Goal: Information Seeking & Learning: Learn about a topic

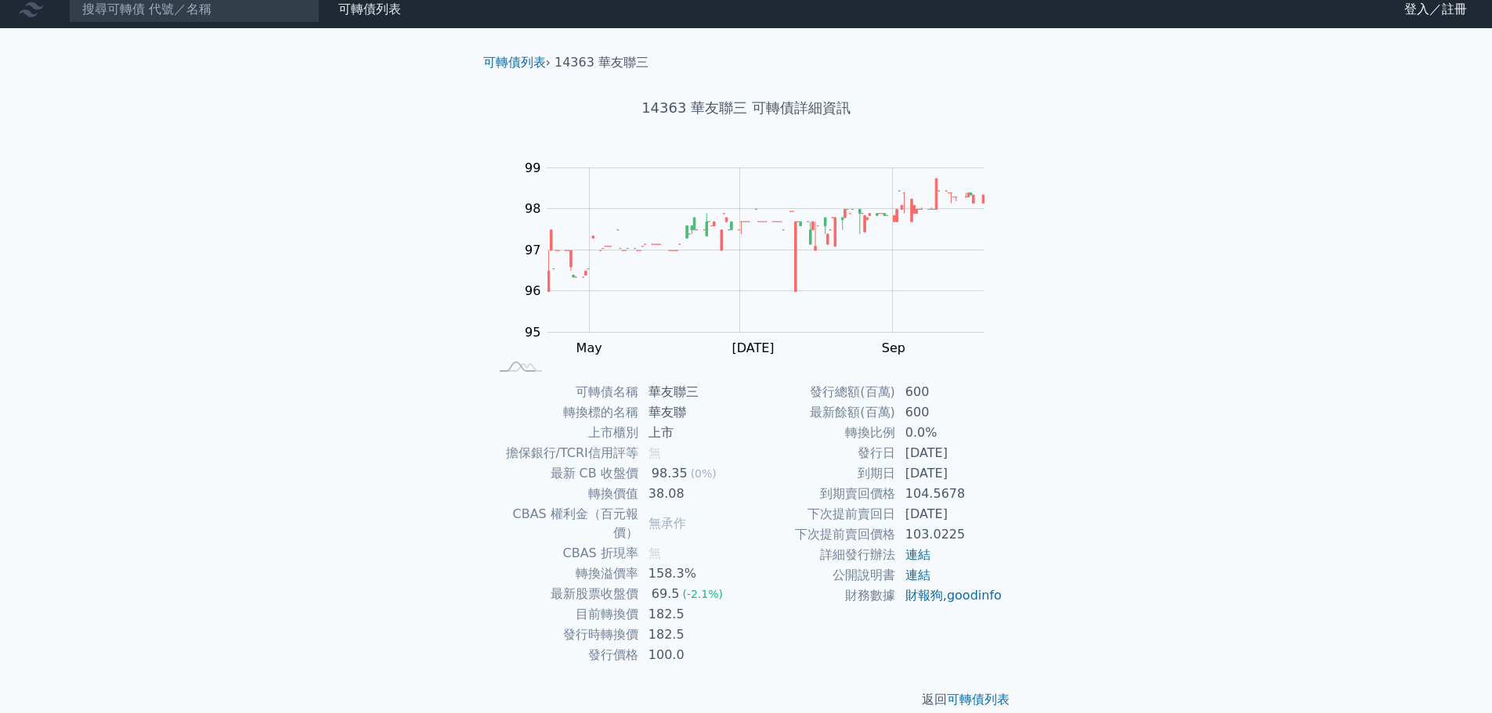
scroll to position [12, 0]
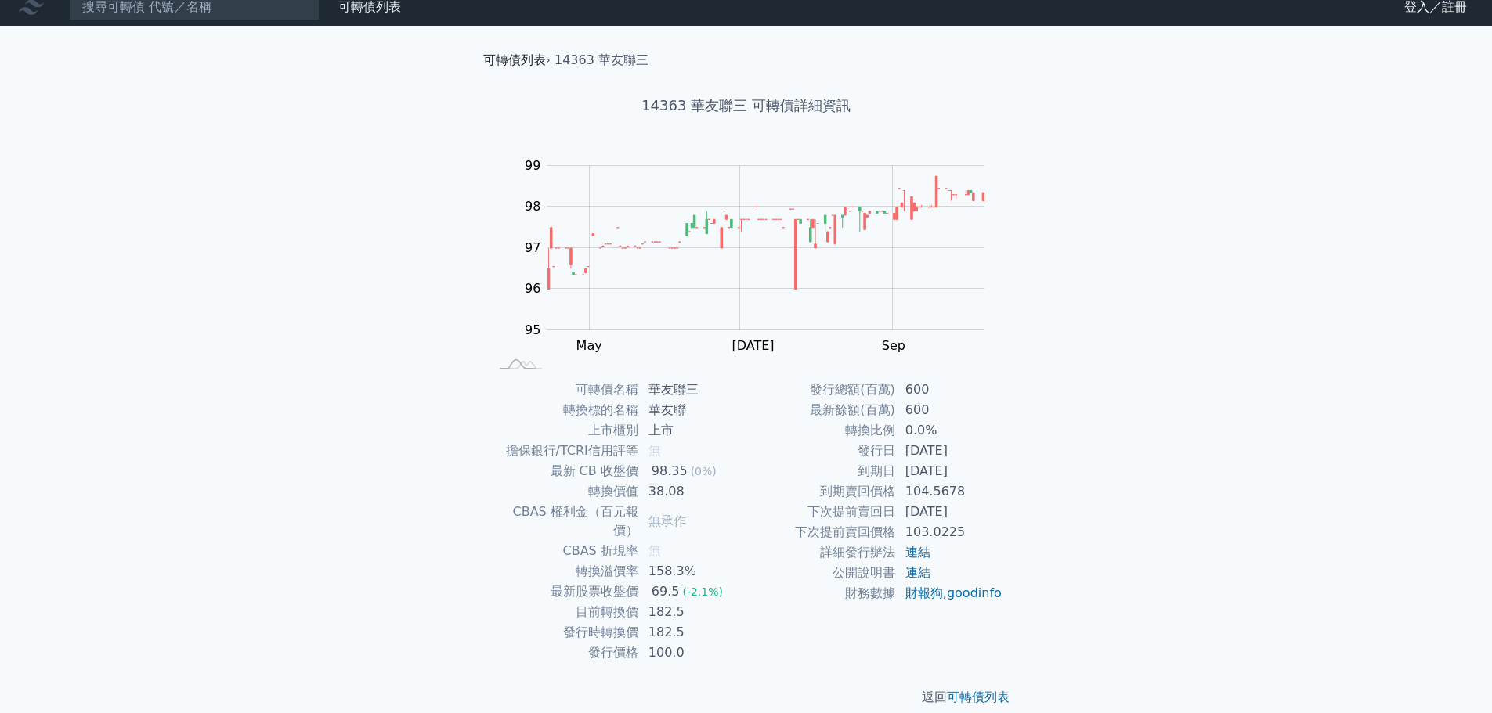
click at [532, 60] on link "可轉債列表" at bounding box center [514, 59] width 63 height 15
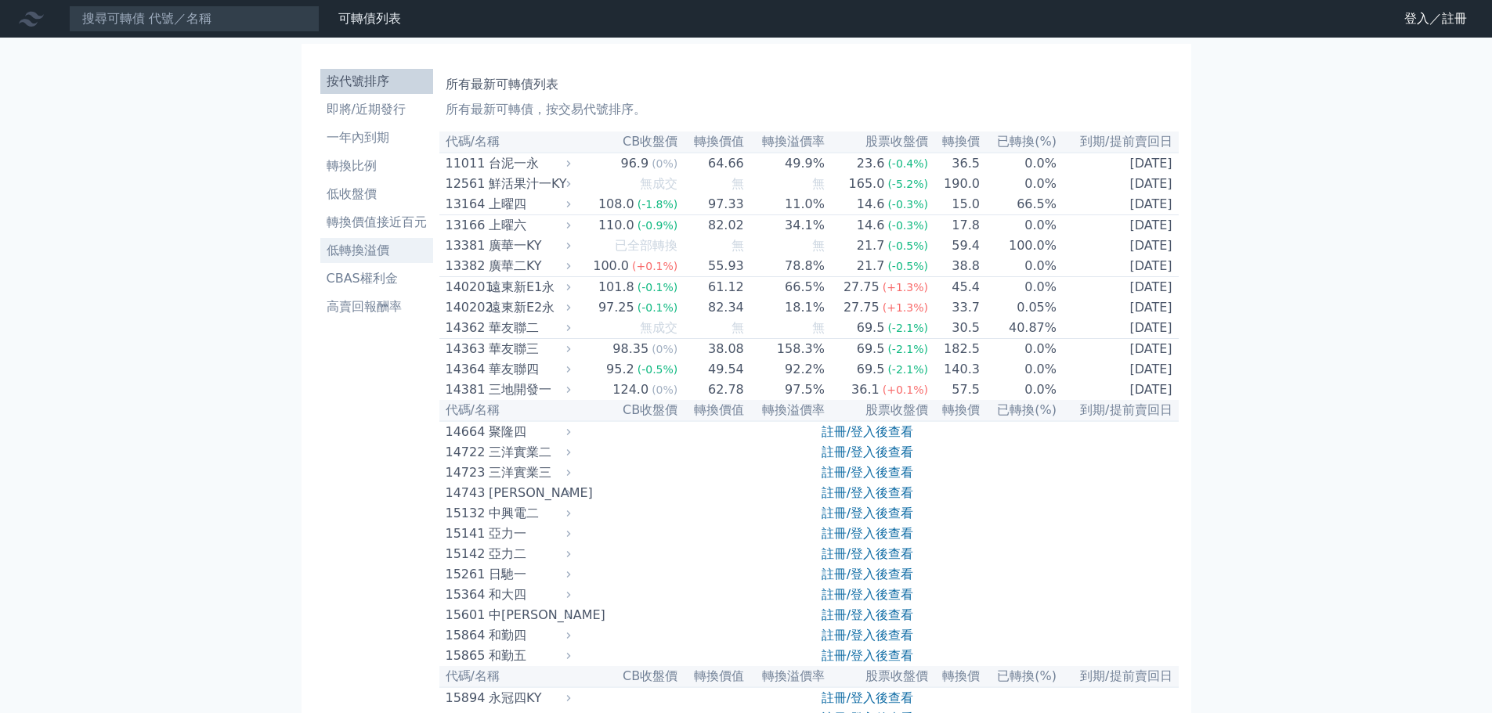
click at [367, 256] on li "低轉換溢價" at bounding box center [376, 250] width 113 height 19
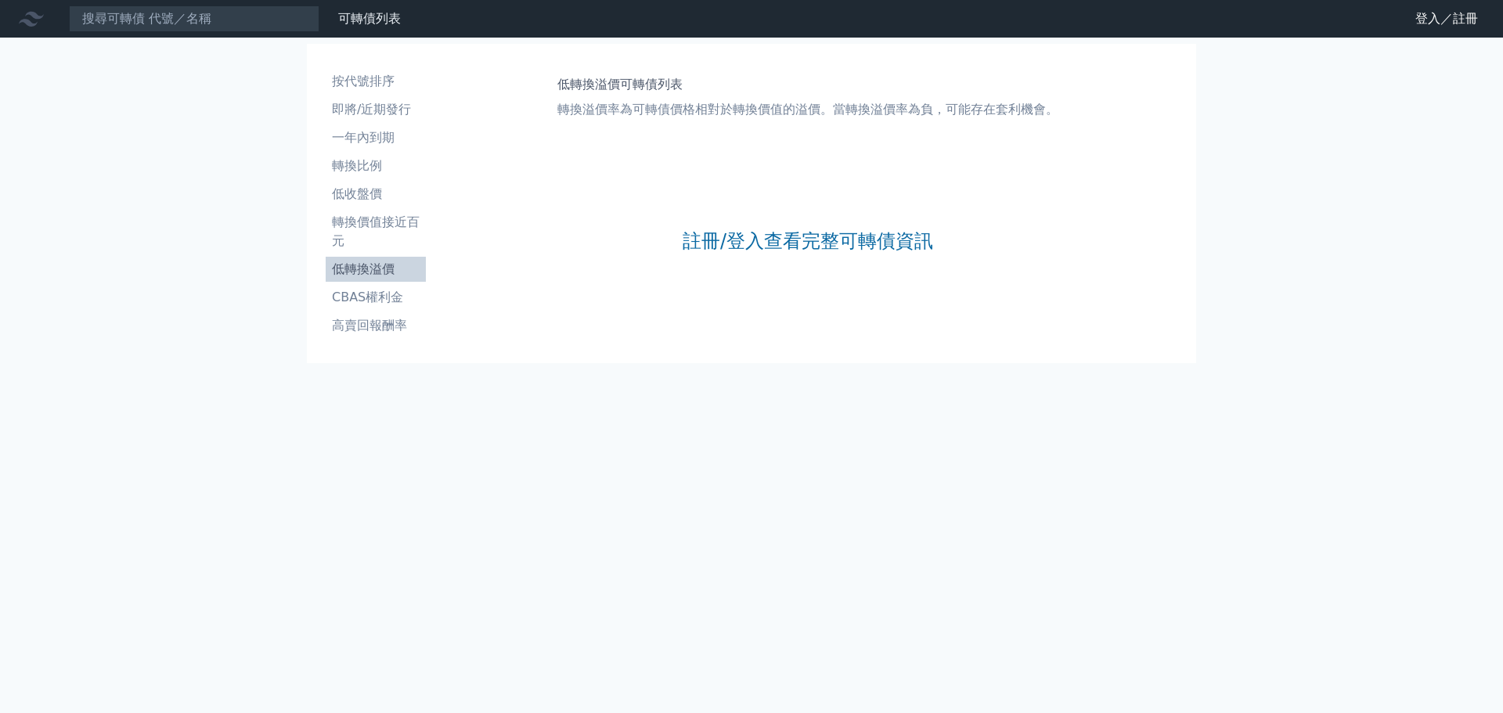
click at [757, 256] on div "註冊/登入查看完整可轉債資訊" at bounding box center [808, 241] width 251 height 207
click at [758, 239] on link "註冊/登入查看完整可轉債資訊" at bounding box center [808, 241] width 251 height 25
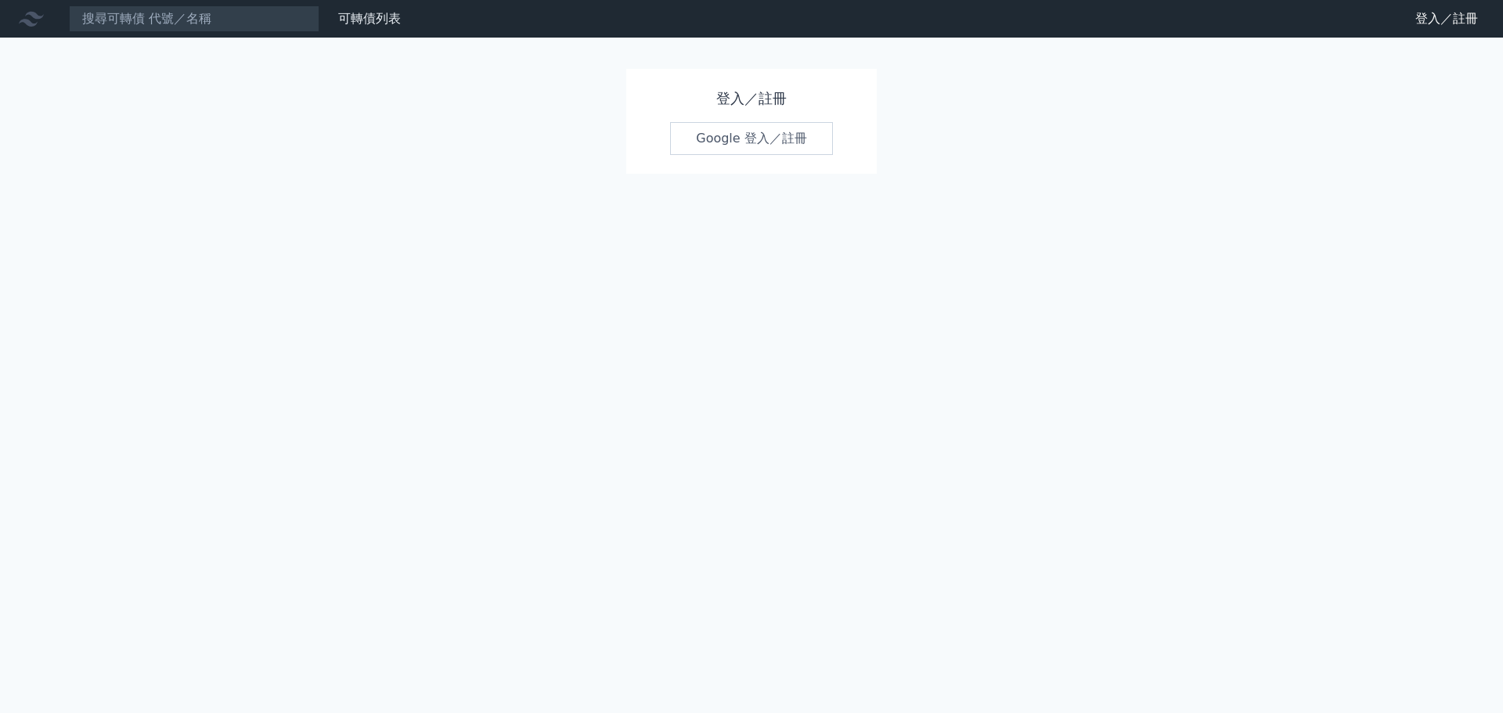
click at [738, 150] on link "Google 登入／註冊" at bounding box center [751, 138] width 163 height 33
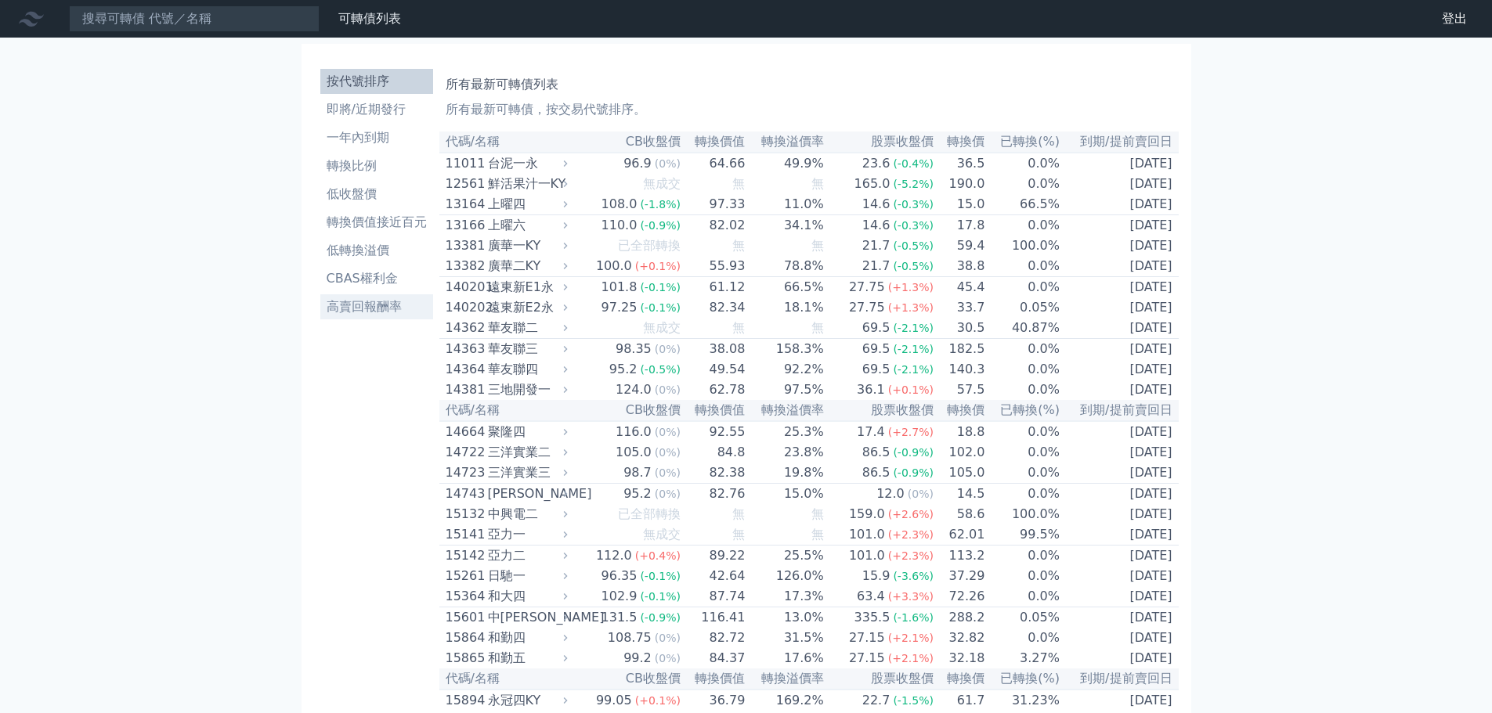
click at [381, 301] on li "高賣回報酬率" at bounding box center [376, 307] width 113 height 19
